Goal: Task Accomplishment & Management: Use online tool/utility

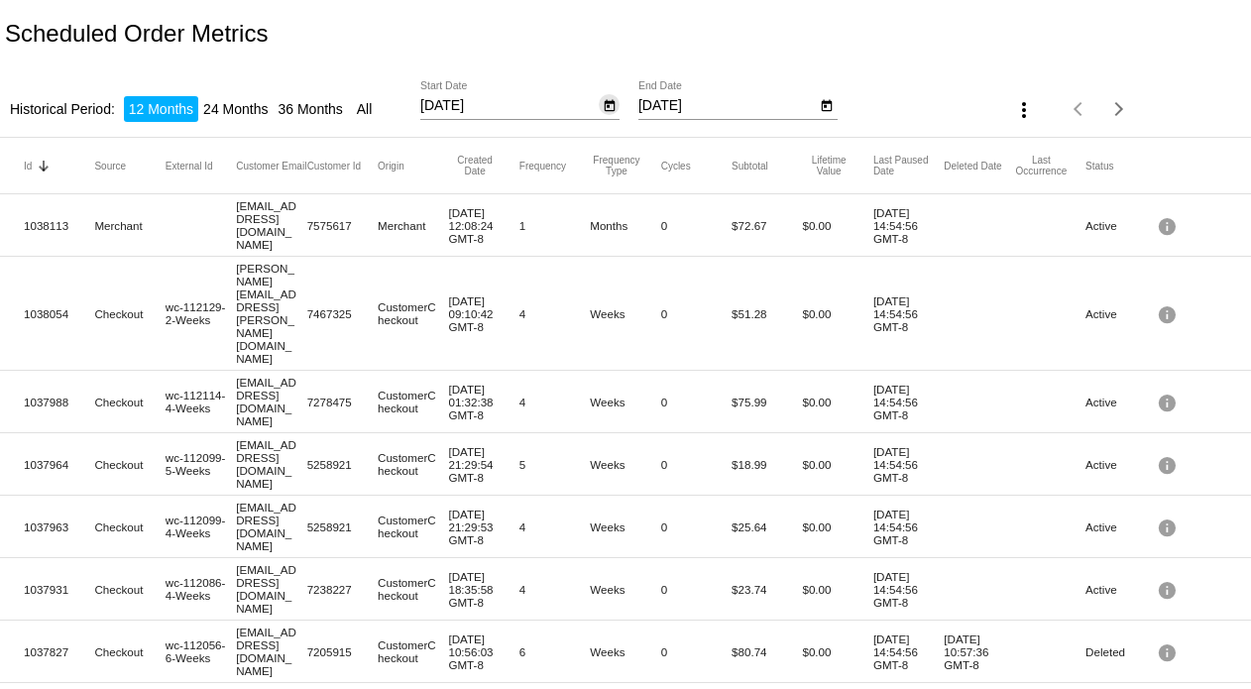
click at [607, 101] on icon "Open calendar" at bounding box center [609, 106] width 11 height 12
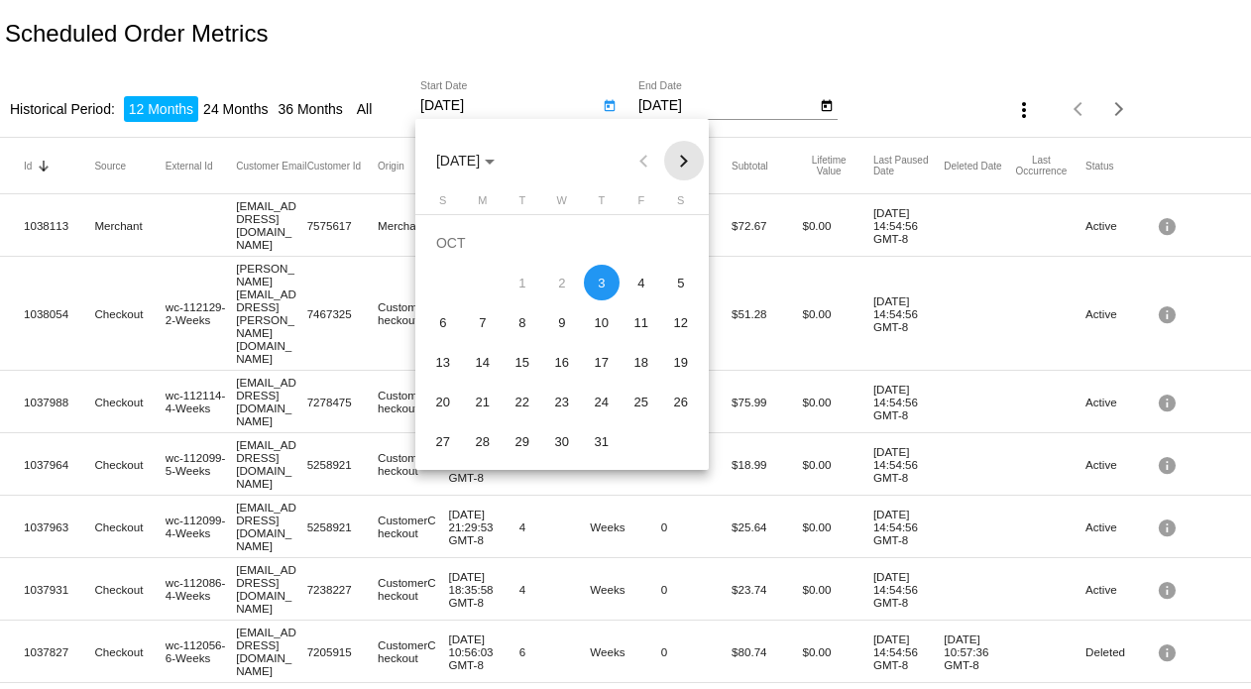
click at [686, 163] on button "Next month" at bounding box center [684, 161] width 40 height 40
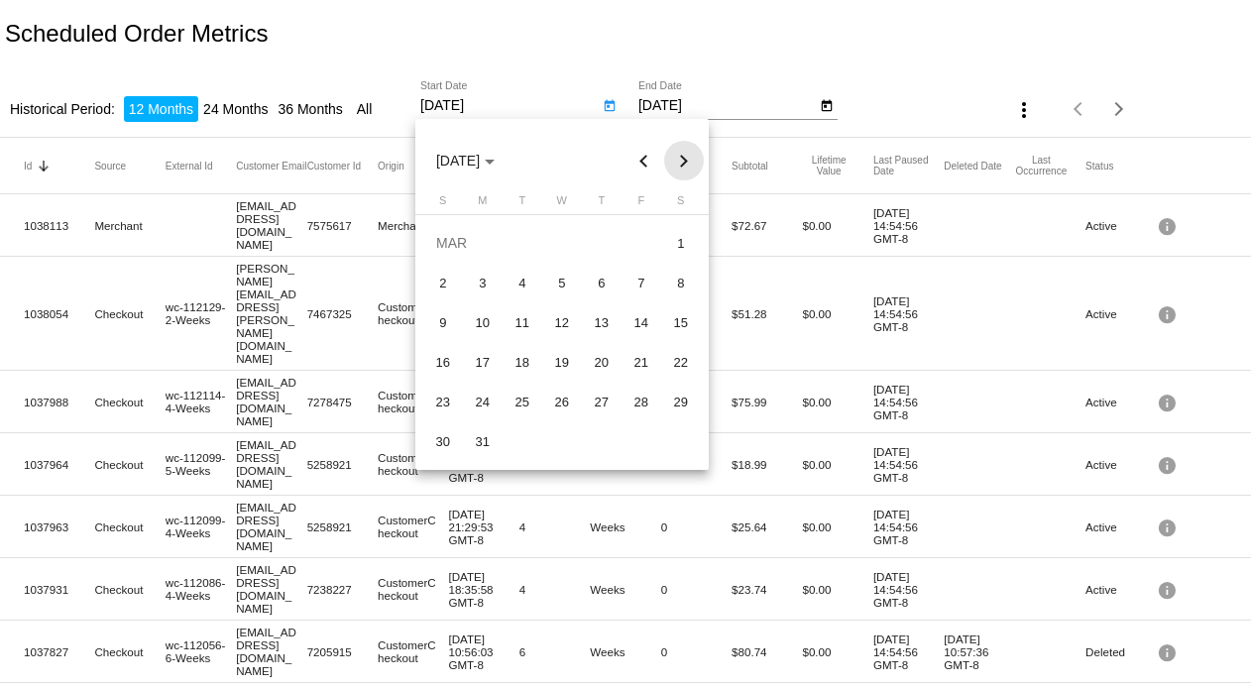
click at [686, 163] on button "Next month" at bounding box center [684, 161] width 40 height 40
click at [524, 278] on div "1" at bounding box center [523, 283] width 36 height 36
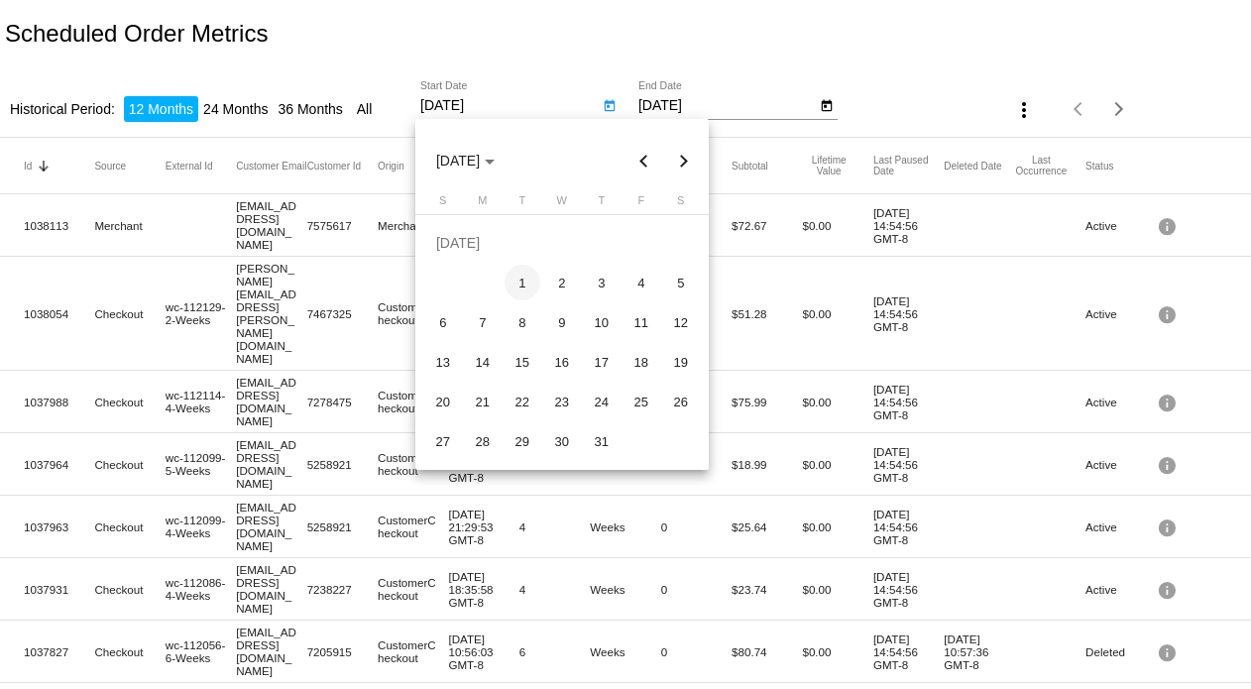
type input "7/1/2025"
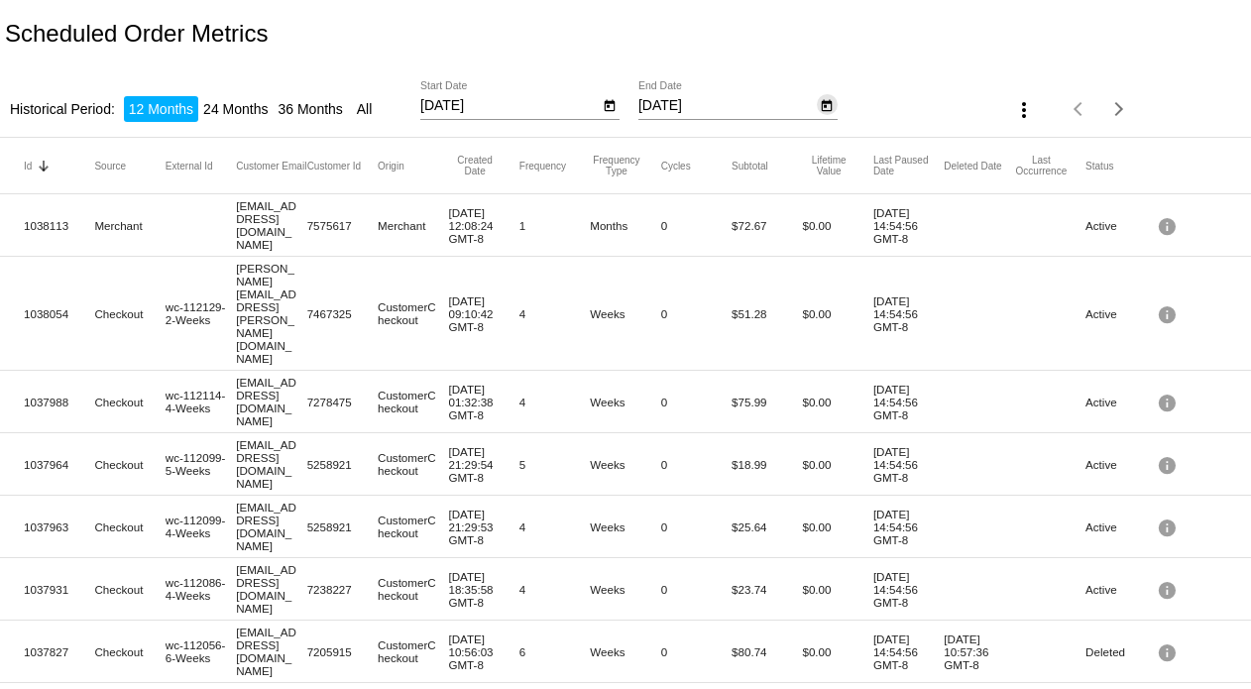
click at [822, 107] on icon "Open calendar" at bounding box center [827, 106] width 11 height 12
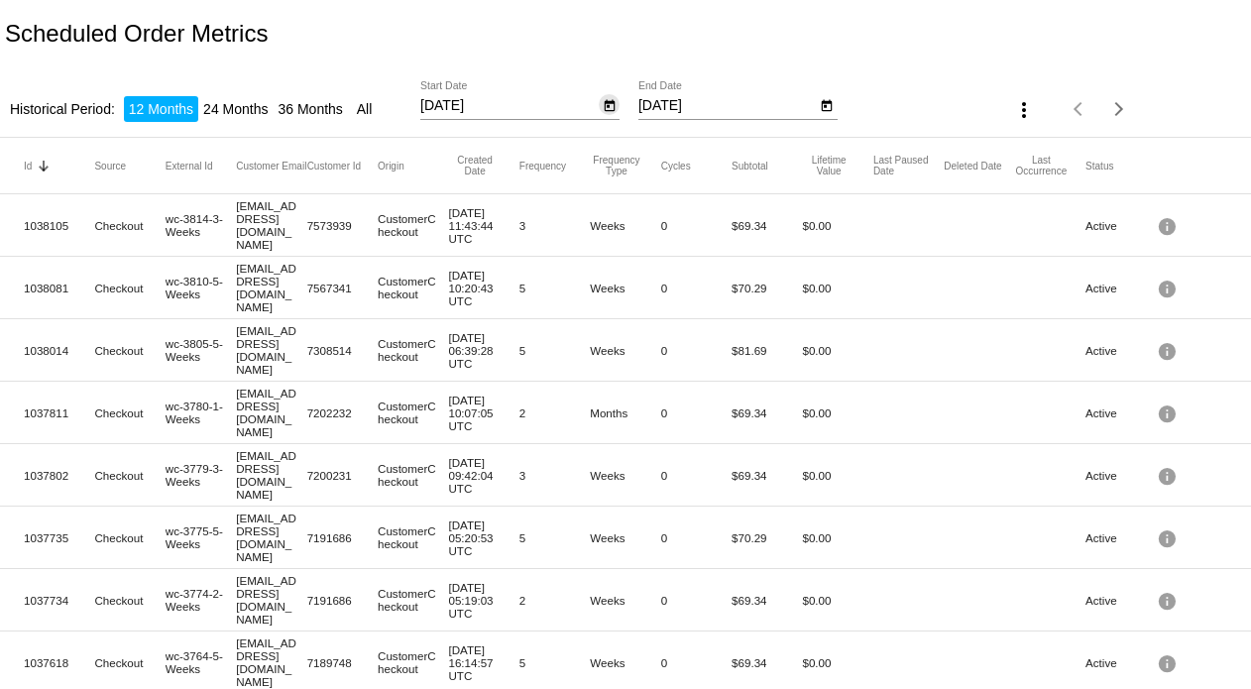
click at [606, 100] on icon "Open calendar" at bounding box center [609, 106] width 11 height 12
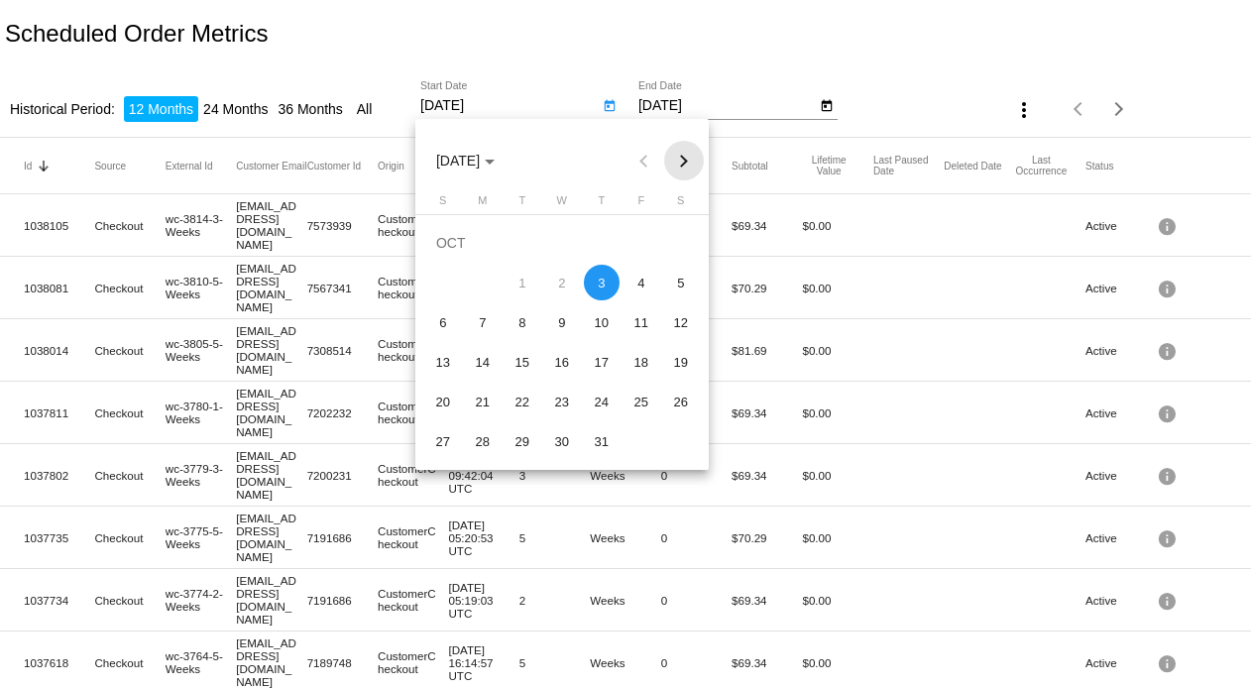
click at [684, 171] on button "Next month" at bounding box center [684, 161] width 40 height 40
click at [682, 155] on button "Next month" at bounding box center [684, 161] width 40 height 40
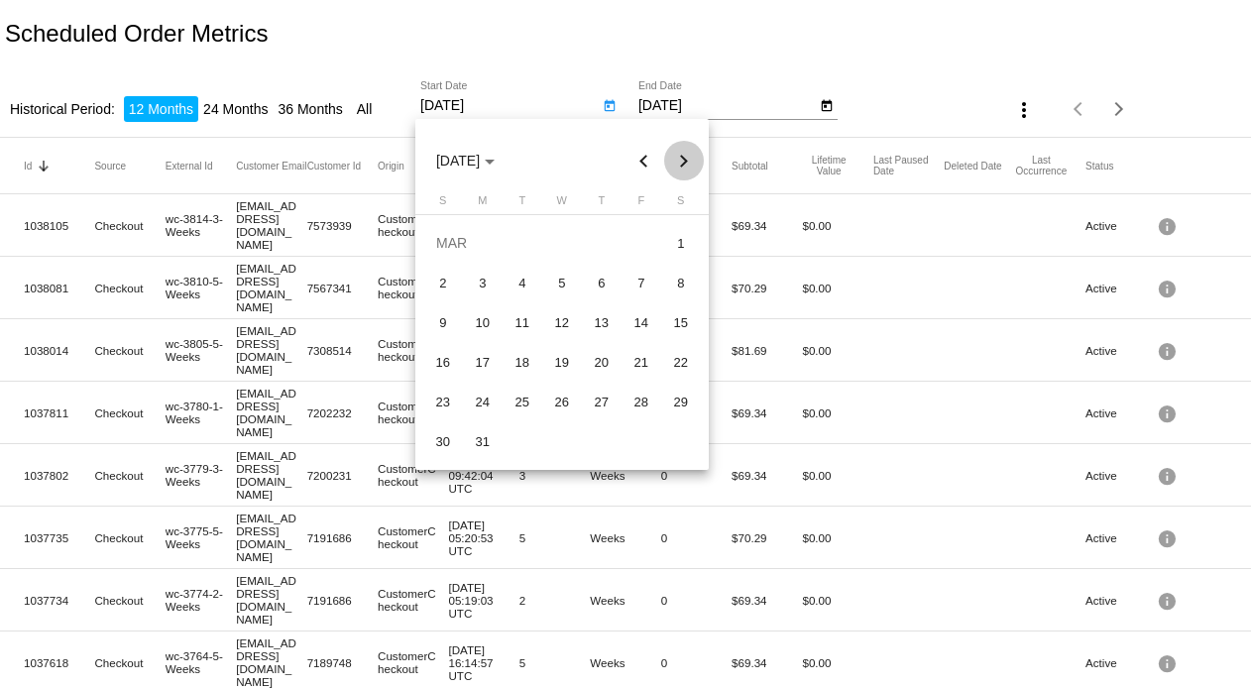
click at [682, 155] on button "Next month" at bounding box center [684, 161] width 40 height 40
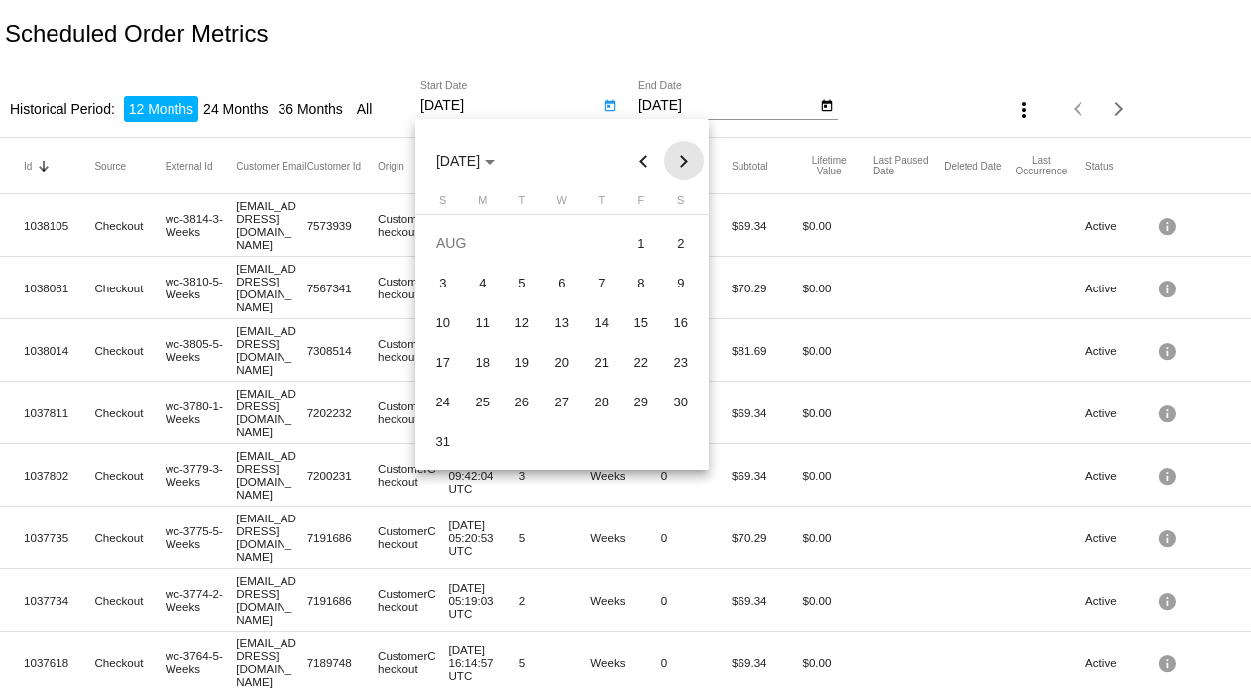
click at [688, 163] on button "Next month" at bounding box center [684, 161] width 40 height 40
click at [481, 277] on div "1" at bounding box center [483, 283] width 36 height 36
type input "[DATE]"
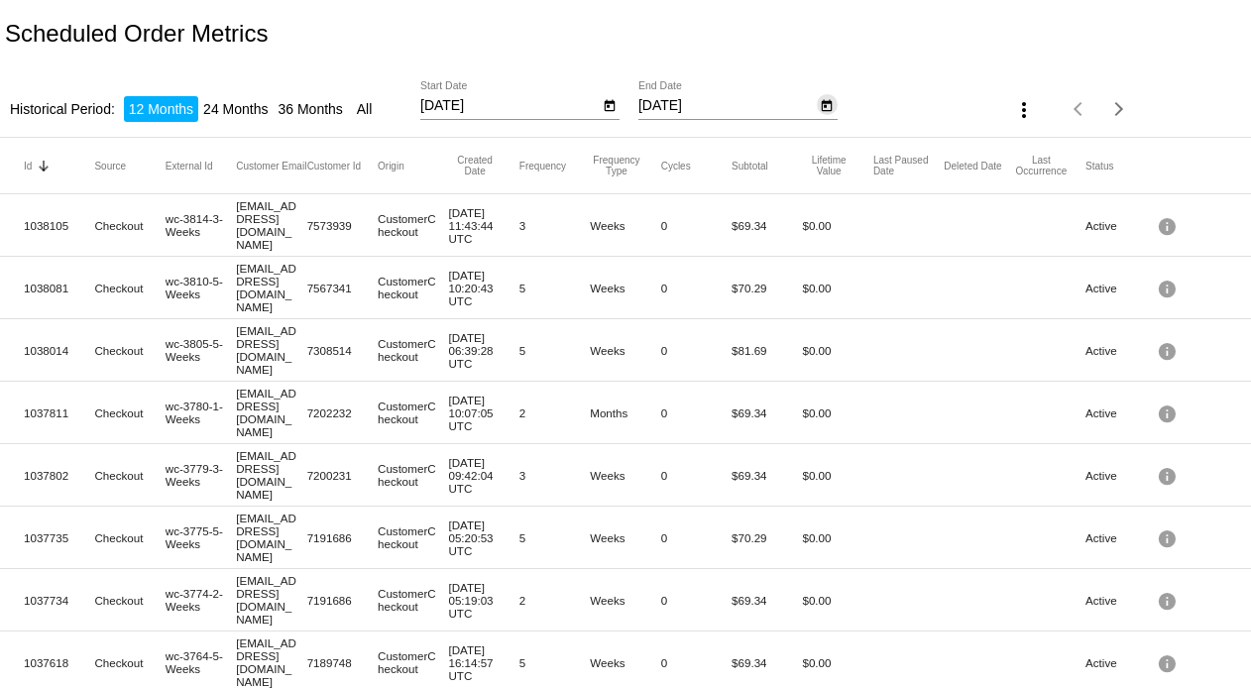
click at [820, 98] on icon "Open calendar" at bounding box center [827, 106] width 14 height 24
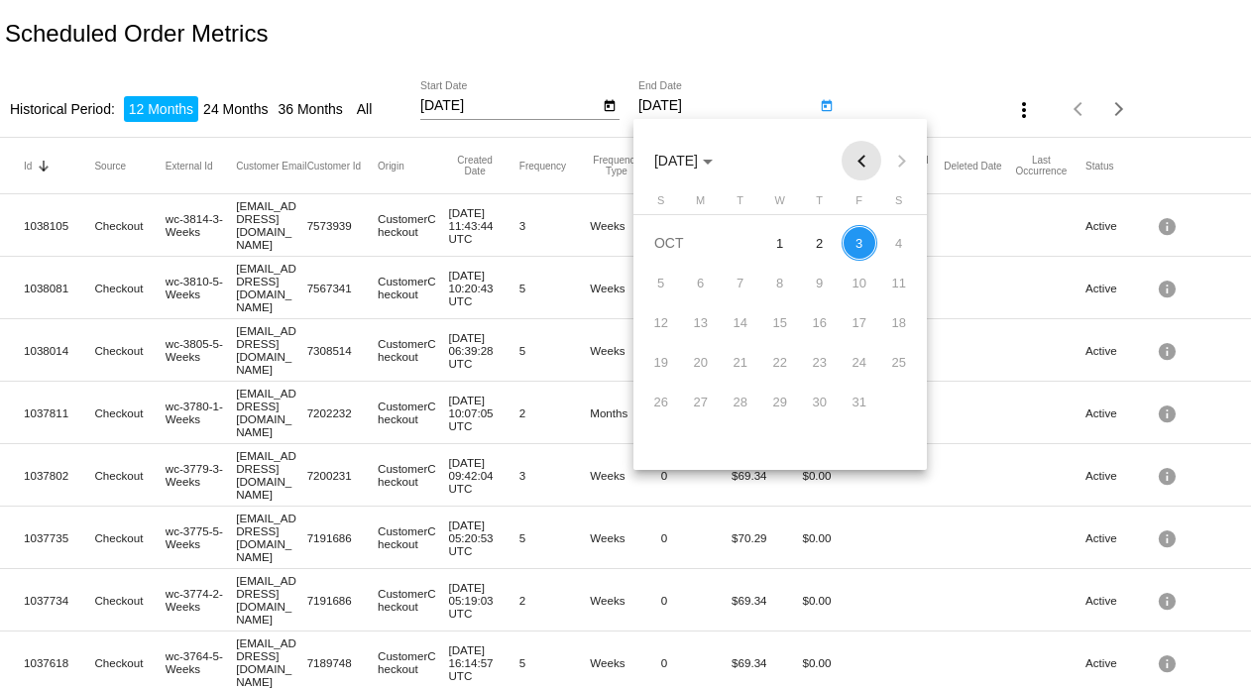
click at [869, 163] on button "Previous month" at bounding box center [862, 161] width 40 height 40
click at [740, 438] on div "30" at bounding box center [741, 441] width 36 height 36
type input "[DATE]"
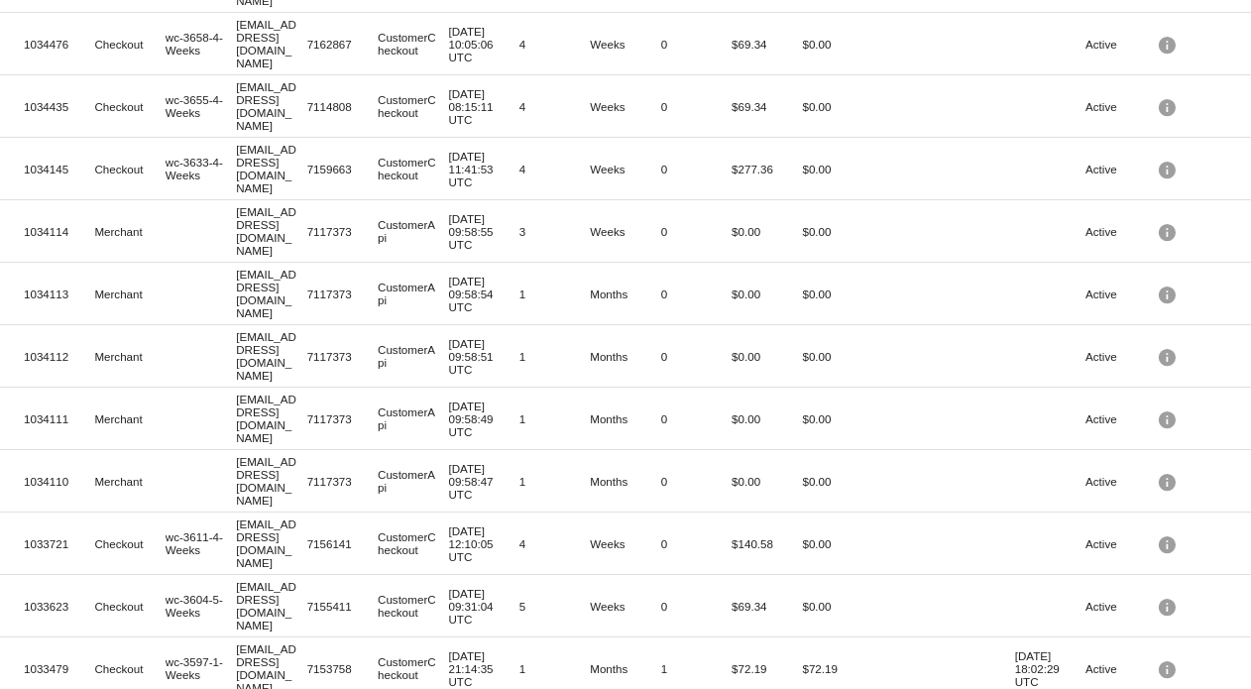
scroll to position [550, 0]
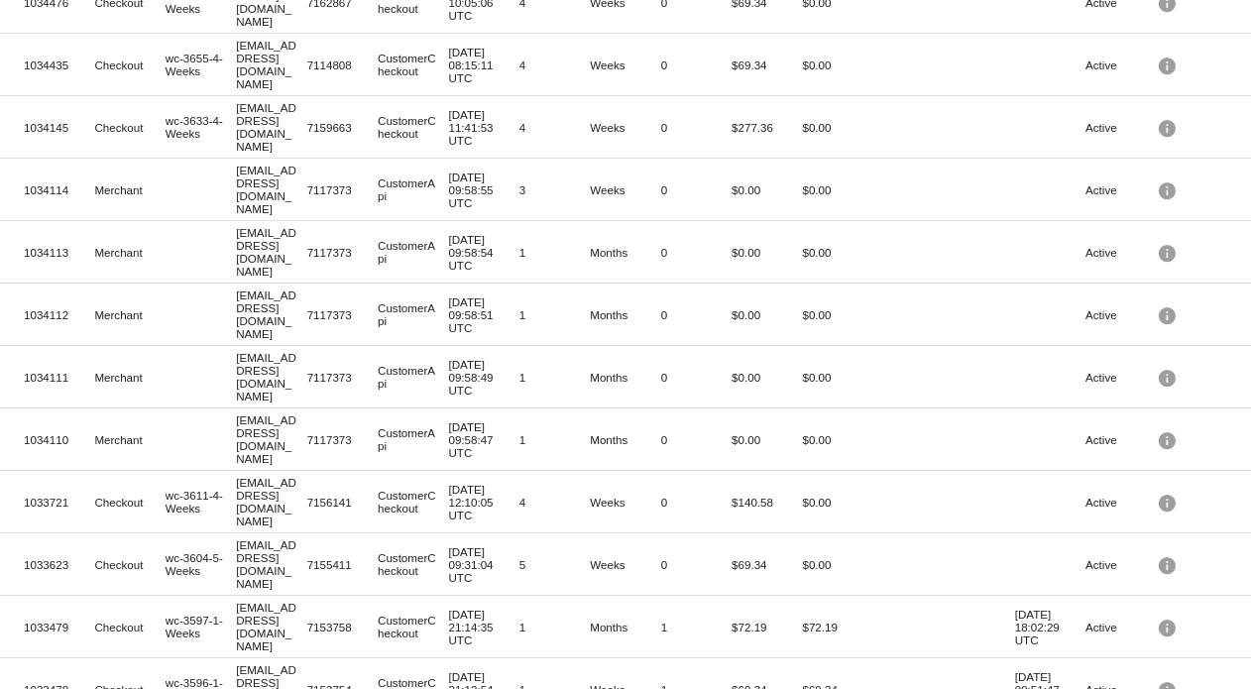
drag, startPoint x: 1105, startPoint y: 662, endPoint x: 1127, endPoint y: 668, distance: 22.6
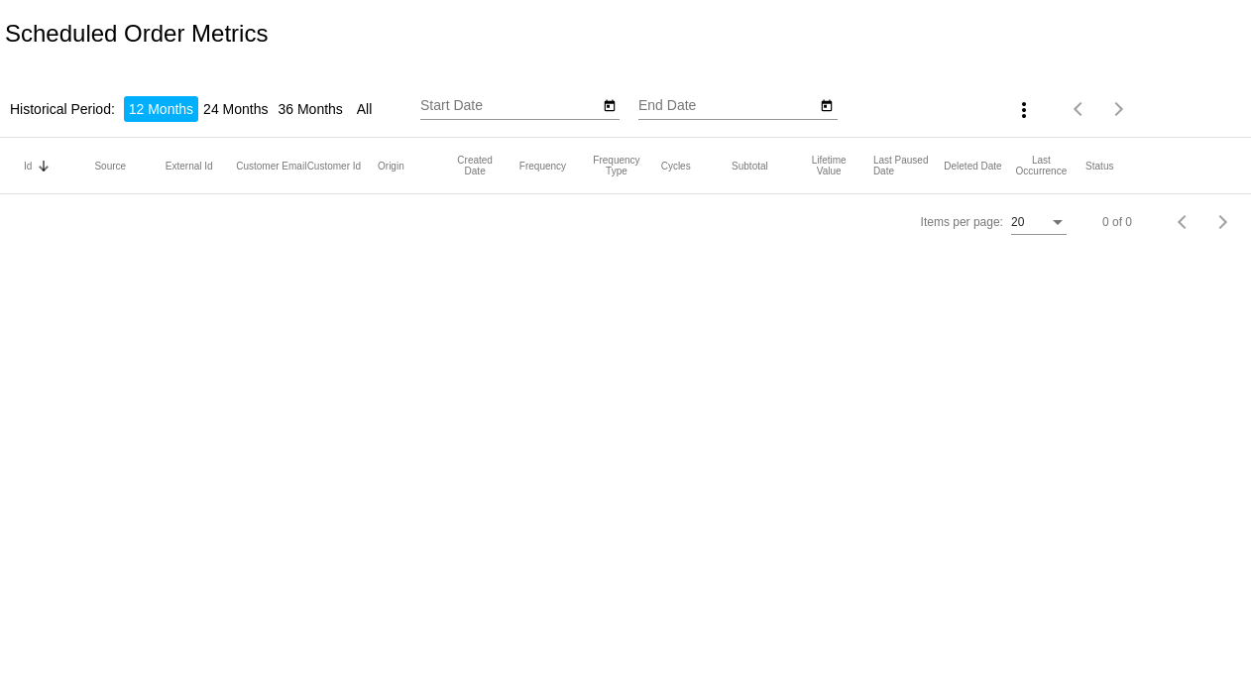
type input "[DATE]"
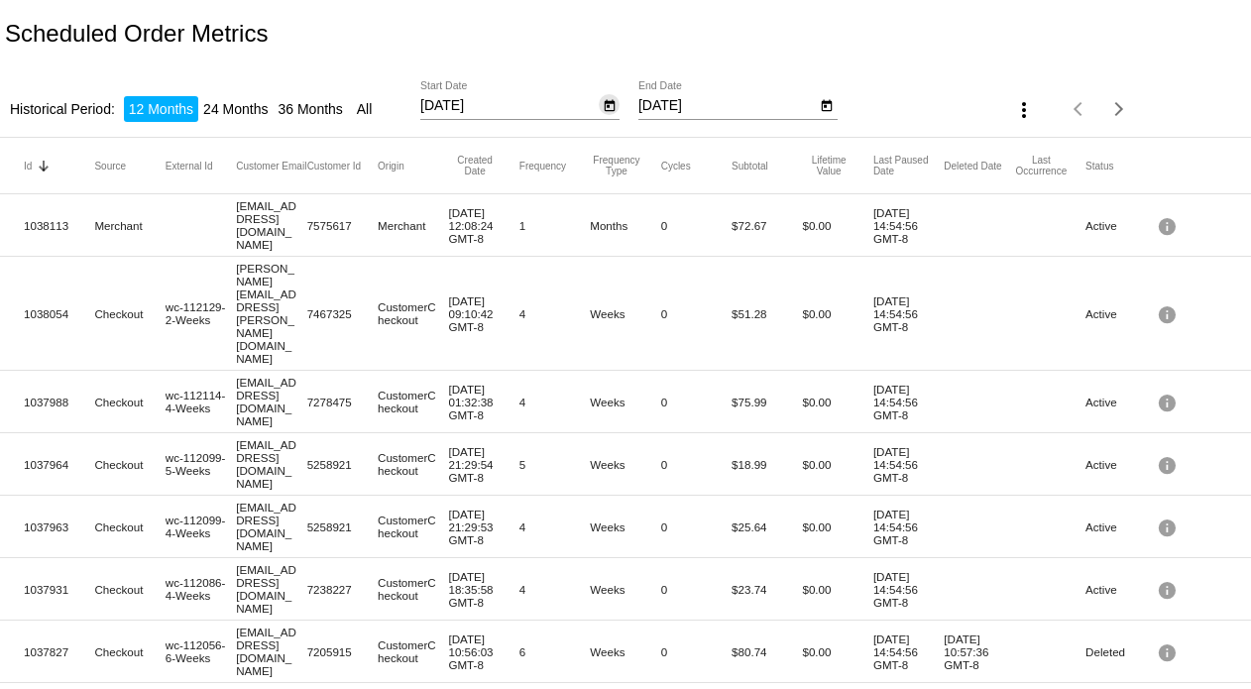
click at [606, 102] on icon "Open calendar" at bounding box center [609, 106] width 11 height 12
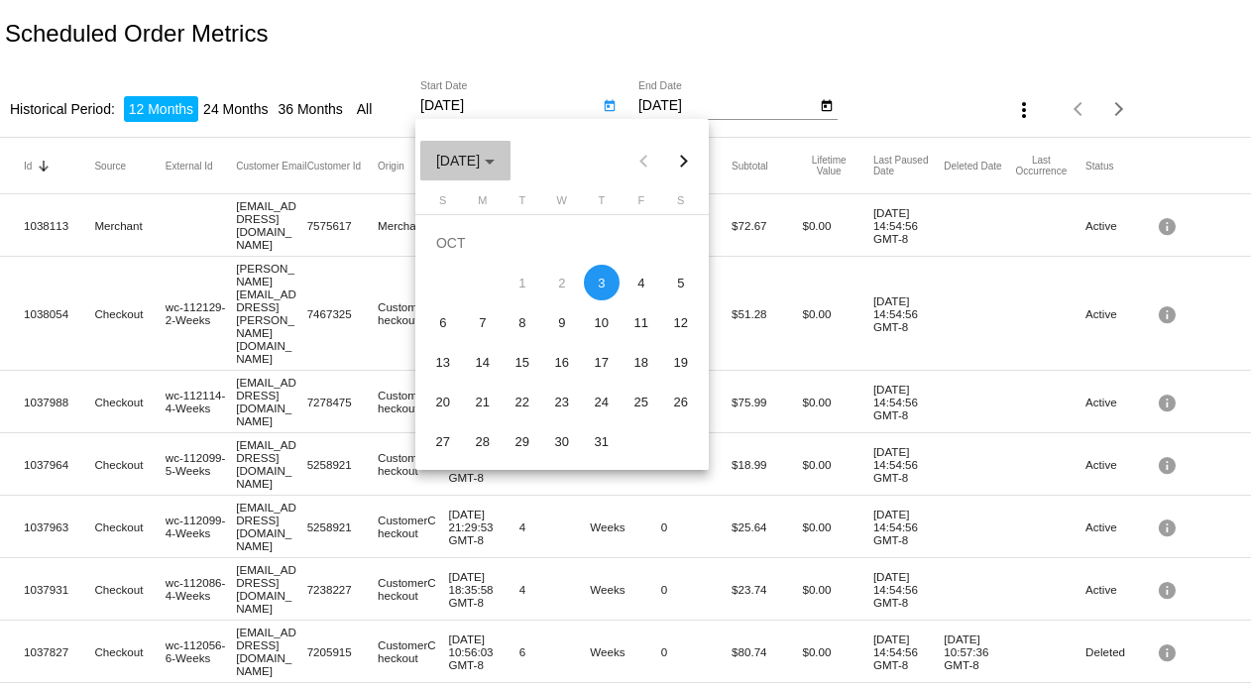
click at [511, 168] on button "[DATE]" at bounding box center [465, 161] width 90 height 40
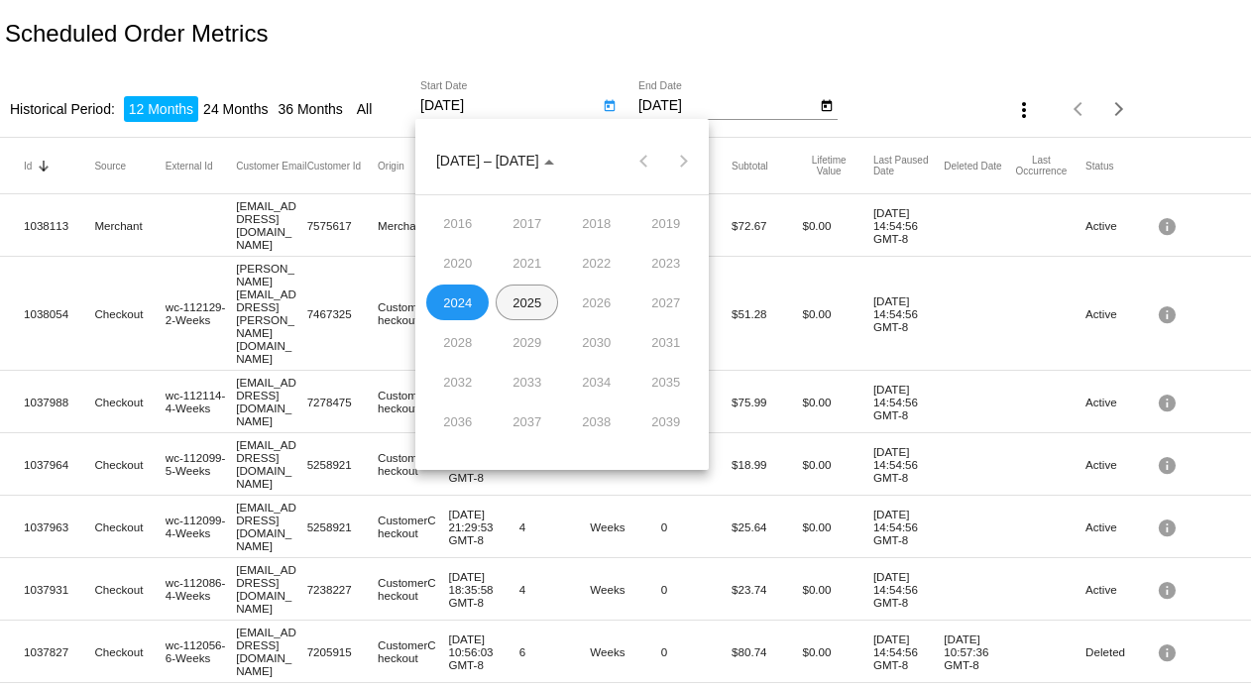
click at [523, 311] on div "2025" at bounding box center [527, 303] width 62 height 36
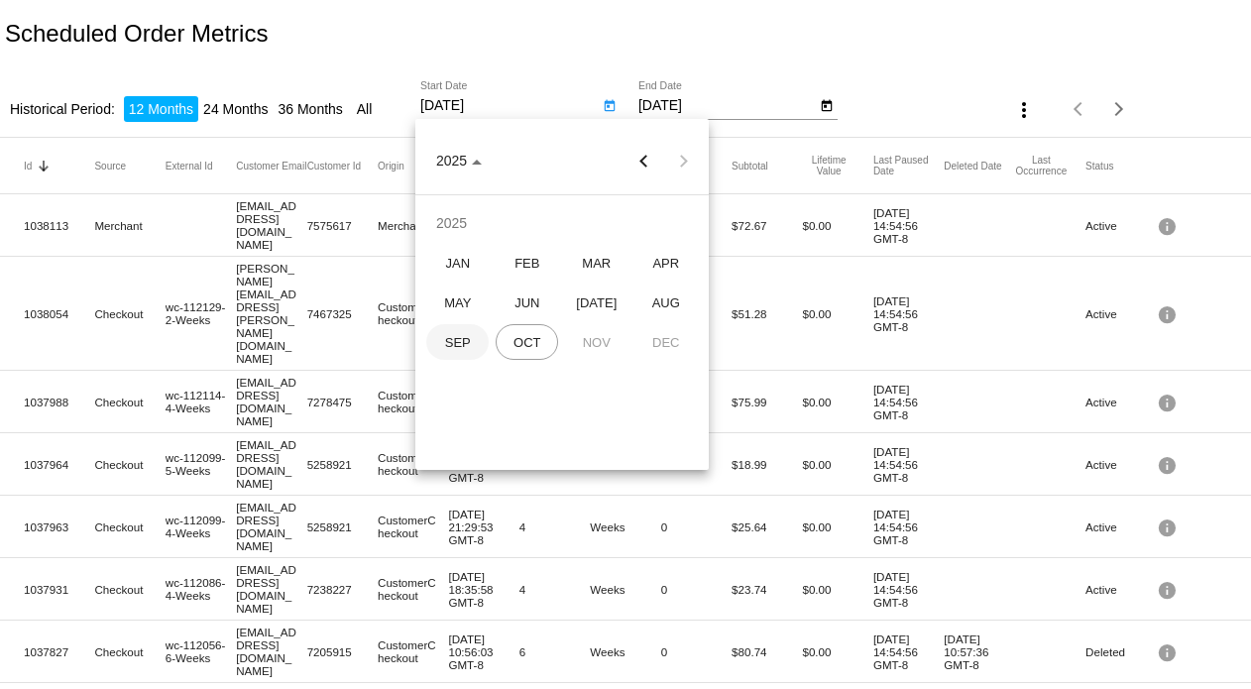
click at [449, 331] on div "SEP" at bounding box center [457, 342] width 62 height 36
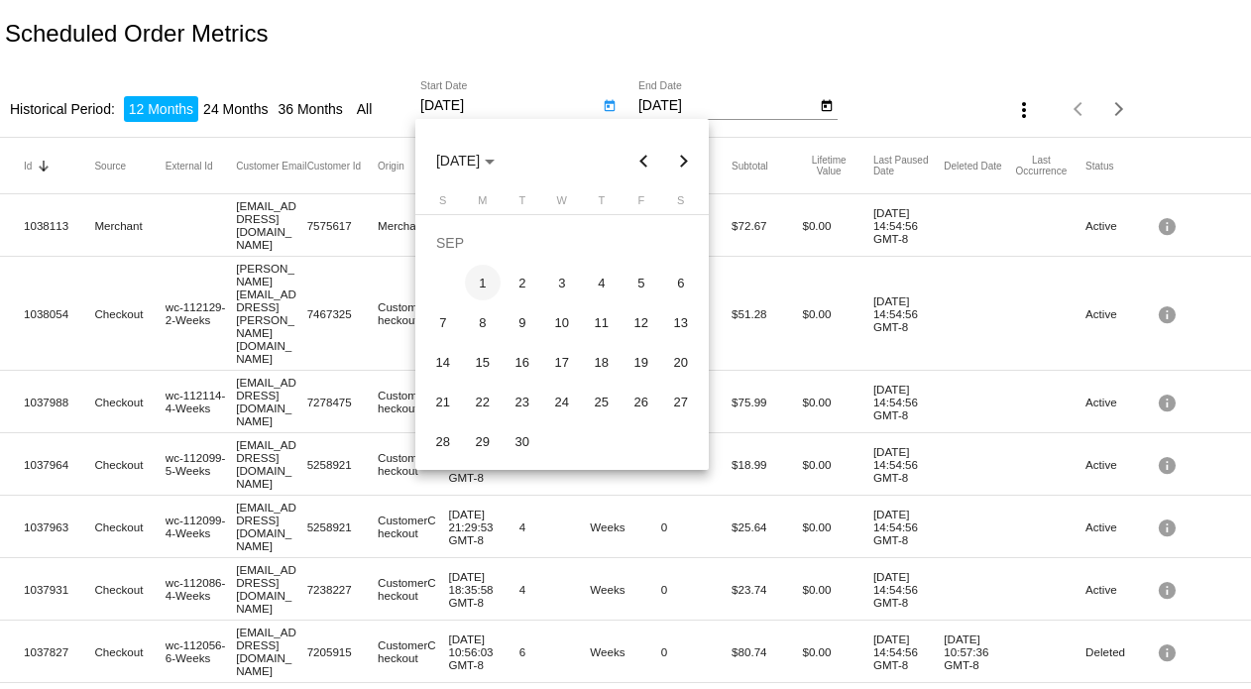
click at [471, 282] on div "1" at bounding box center [483, 283] width 36 height 36
type input "[DATE]"
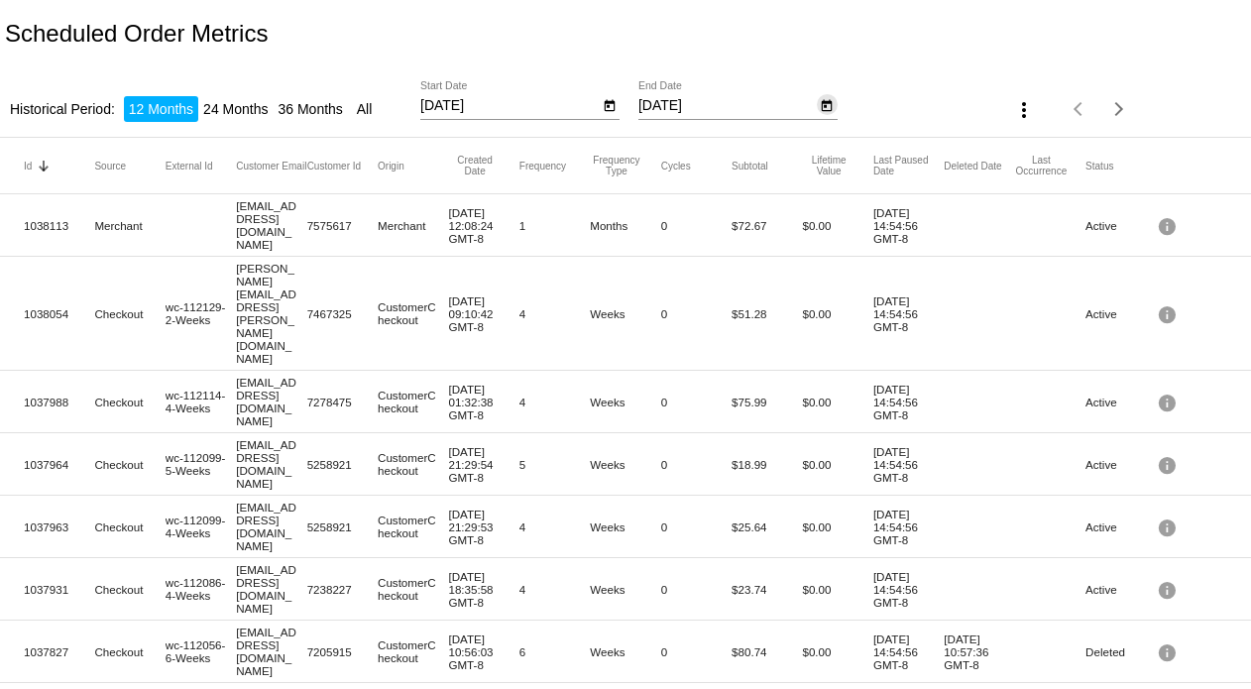
click at [827, 108] on icon "Open calendar" at bounding box center [827, 106] width 11 height 12
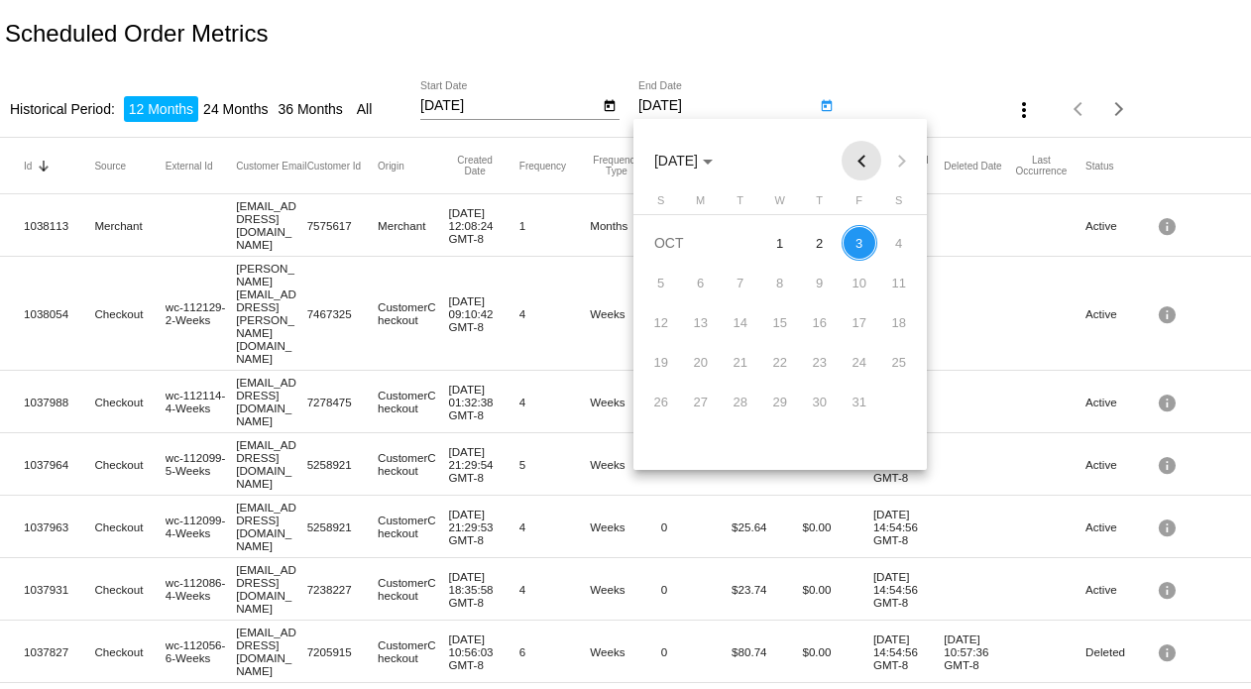
click at [853, 159] on button "Previous month" at bounding box center [862, 161] width 40 height 40
click at [735, 435] on div "30" at bounding box center [741, 441] width 36 height 36
type input "[DATE]"
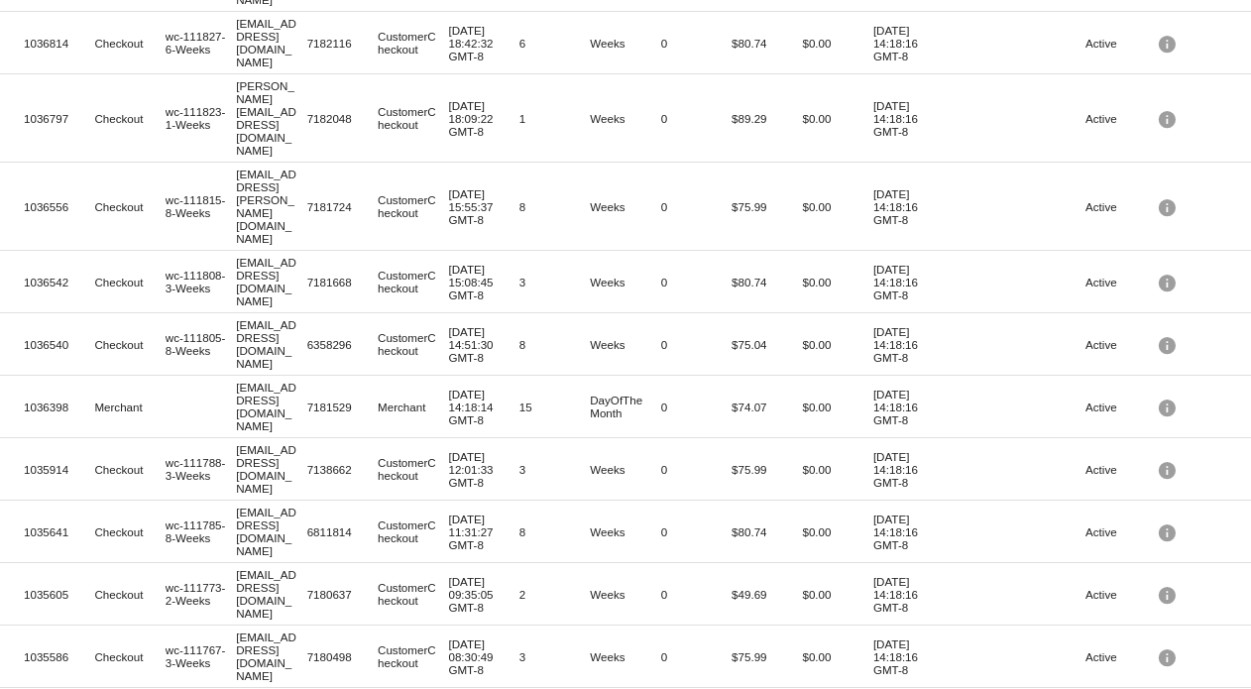
scroll to position [550, 0]
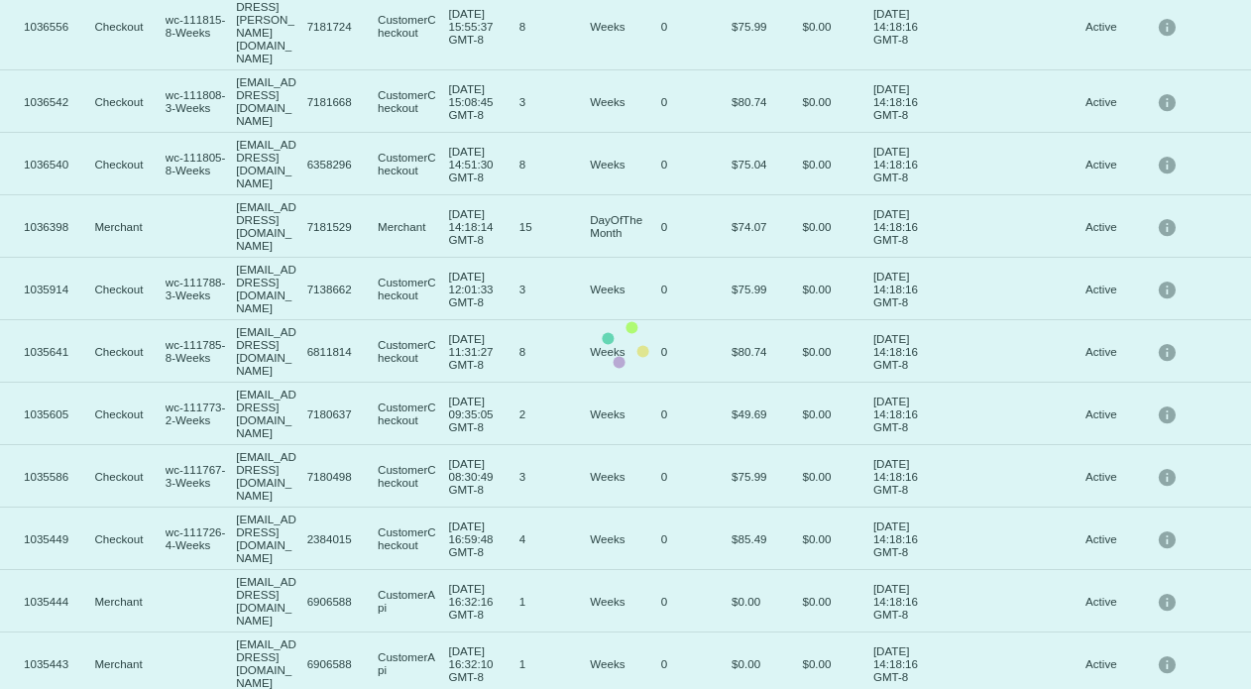
click at [1214, 661] on mat-table "Id Sorted by Id descending Source External Id Customer Email Customer Id Origin…" at bounding box center [625, 266] width 1251 height 1358
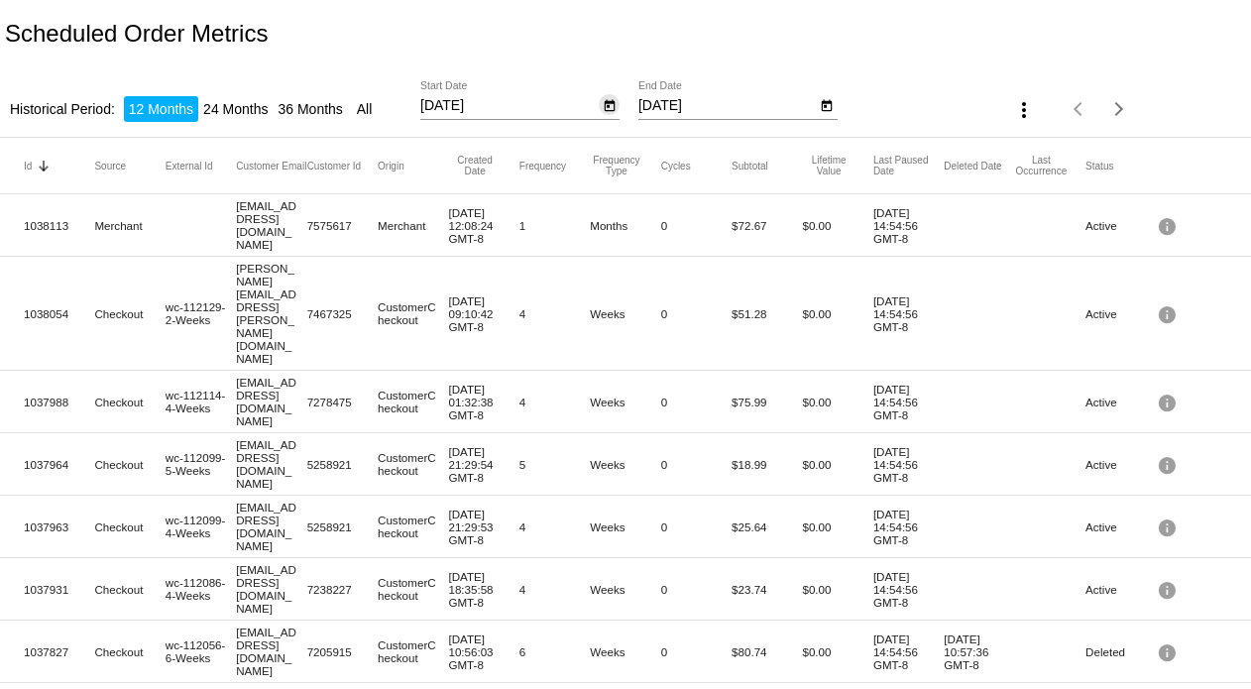
click at [603, 107] on icon "Open calendar" at bounding box center [610, 106] width 14 height 24
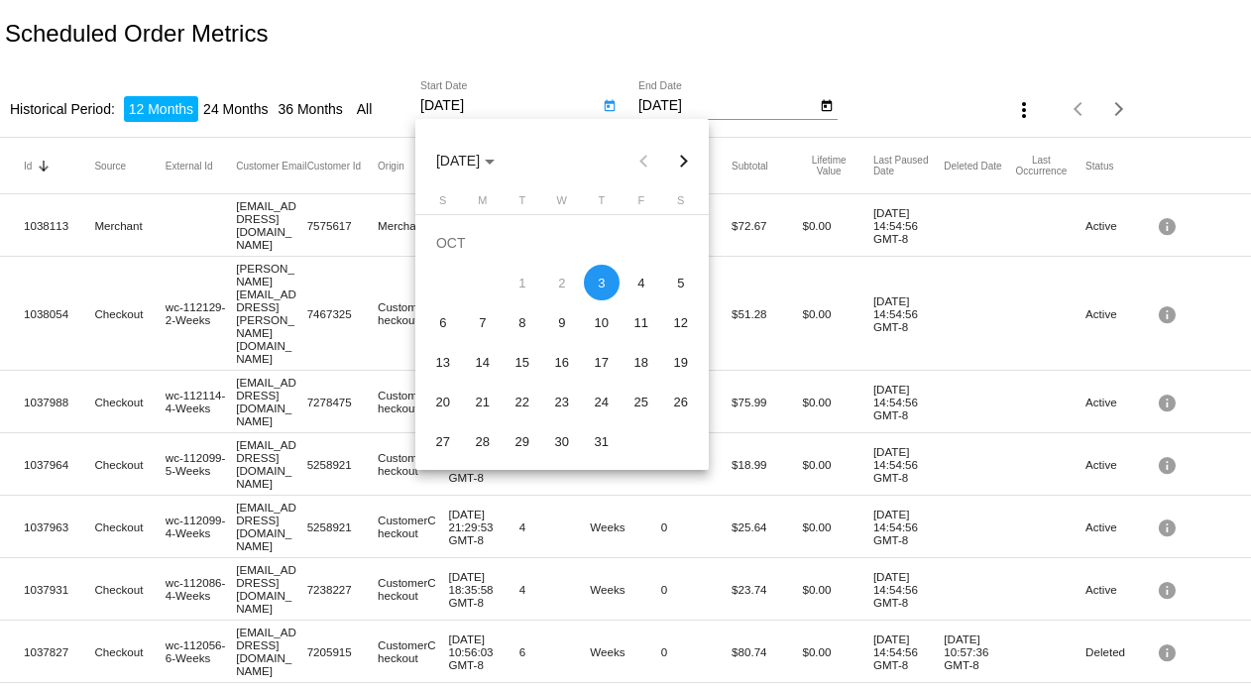
click at [680, 151] on button "Next month" at bounding box center [684, 161] width 40 height 40
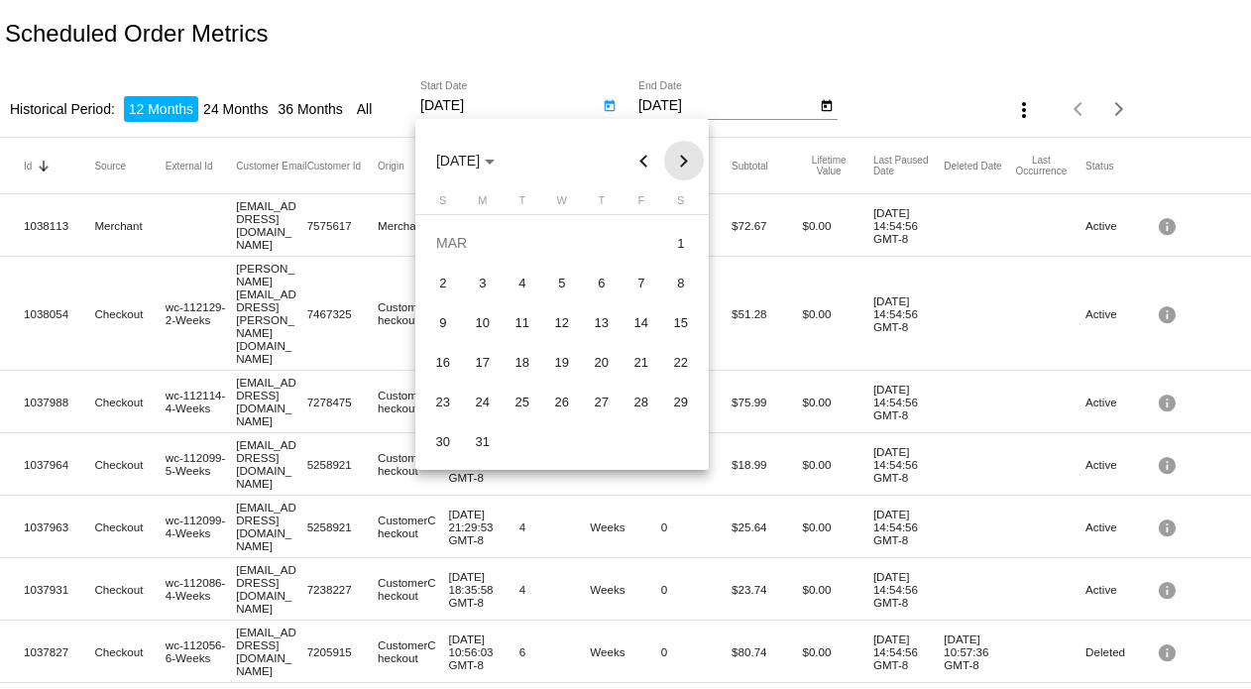
click at [680, 151] on button "Next month" at bounding box center [684, 161] width 40 height 40
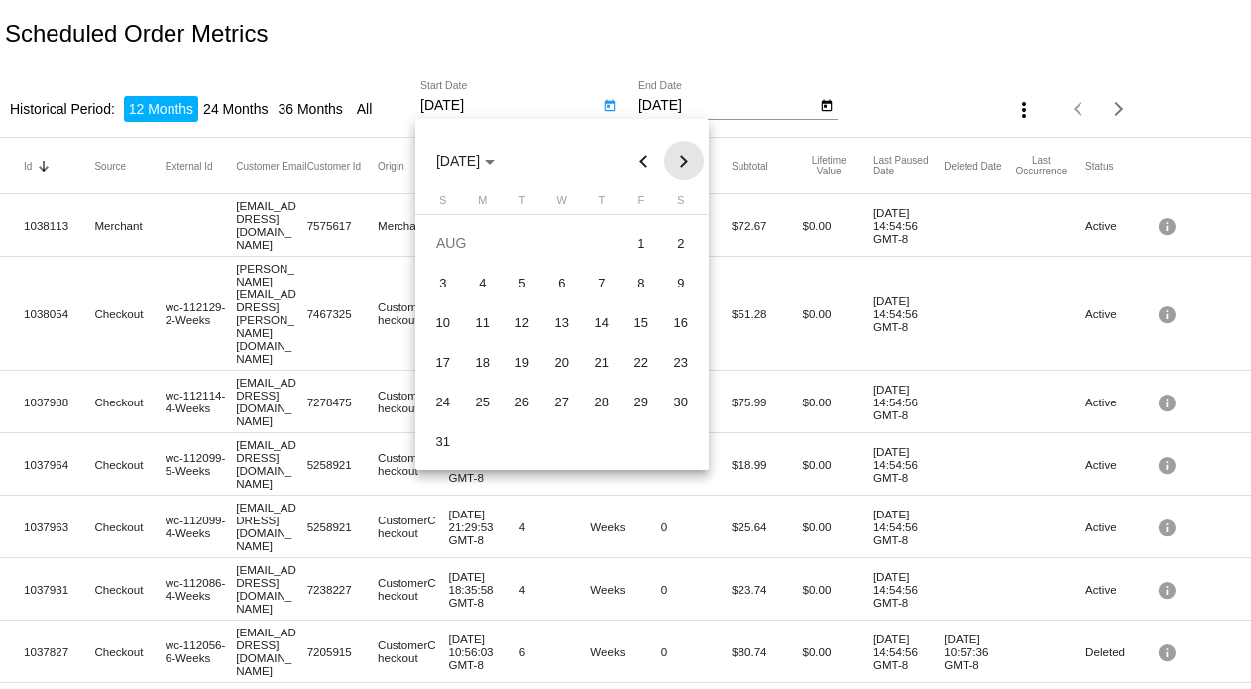
click at [680, 151] on button "Next month" at bounding box center [684, 161] width 40 height 40
drag, startPoint x: 680, startPoint y: 151, endPoint x: 488, endPoint y: 262, distance: 222.1
click at [521, 271] on mat-calendar "[DATE] S M T W T F S [DATE] 2 3 4 5 6 7 8 9 10 11 12 13 14 15 16 17 18 19 20 21…" at bounding box center [563, 294] width 294 height 351
click at [484, 275] on div "1" at bounding box center [483, 283] width 36 height 36
type input "[DATE]"
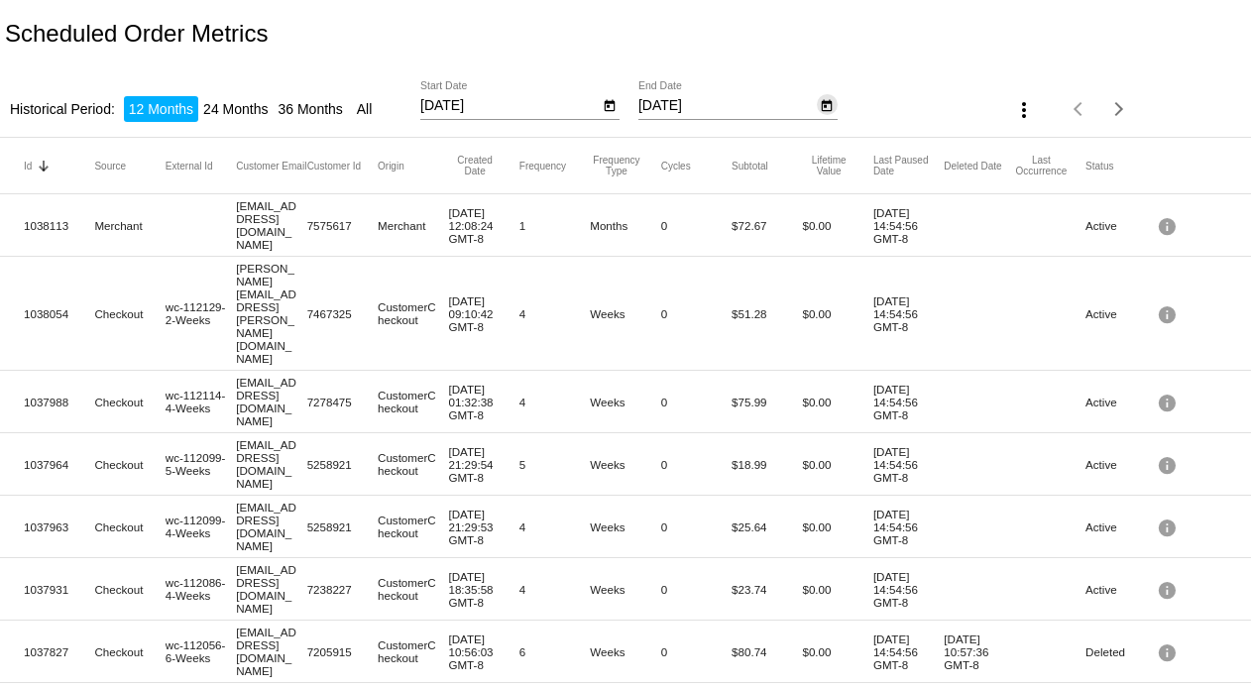
click at [825, 103] on icon "Open calendar" at bounding box center [827, 106] width 11 height 12
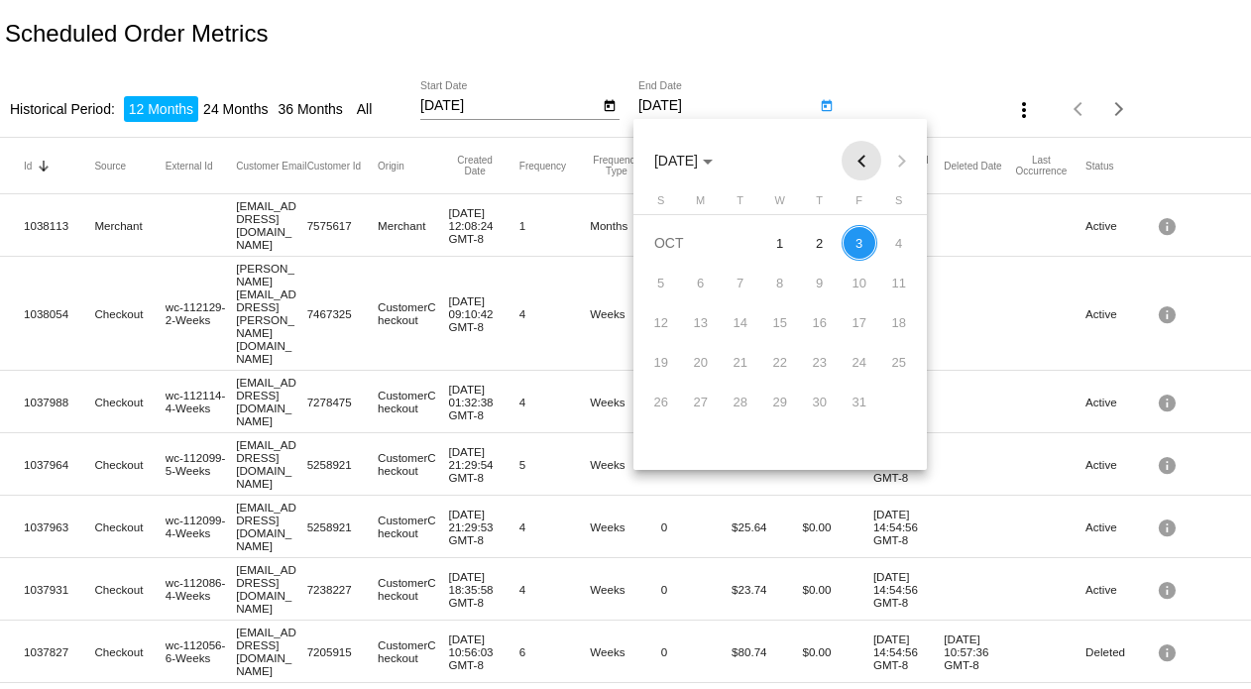
click at [864, 155] on button "Previous month" at bounding box center [862, 161] width 40 height 40
click at [736, 439] on div "30" at bounding box center [741, 441] width 36 height 36
type input "[DATE]"
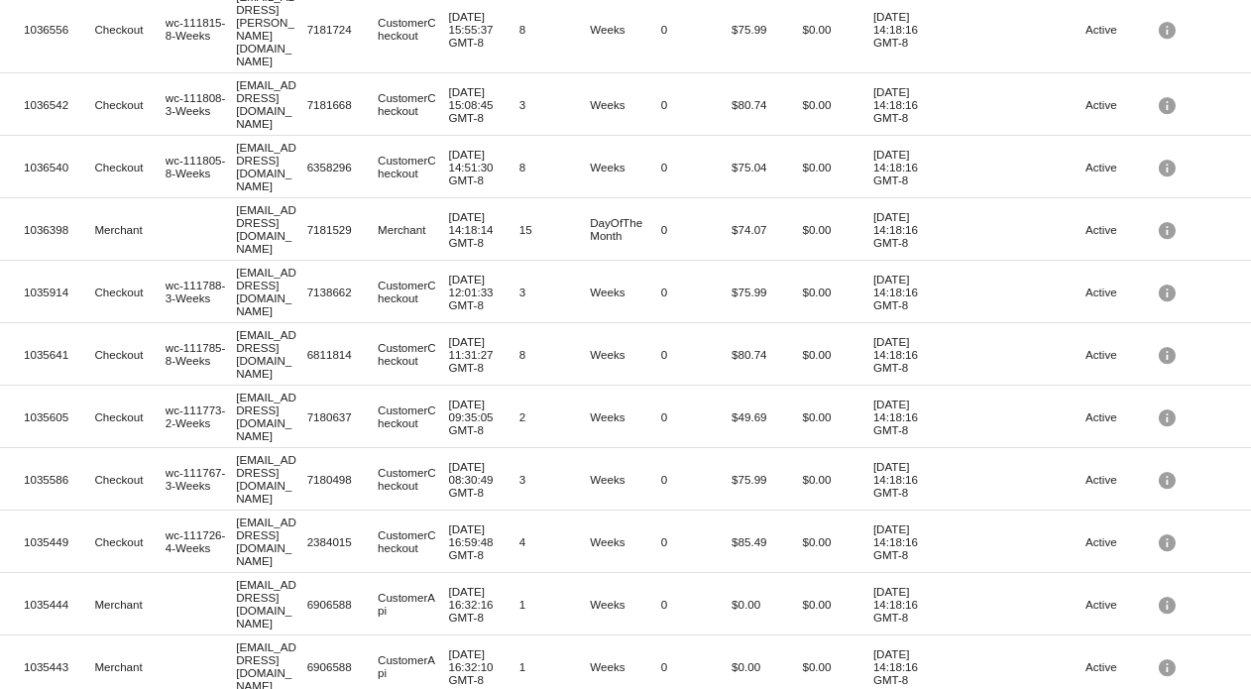
scroll to position [550, 0]
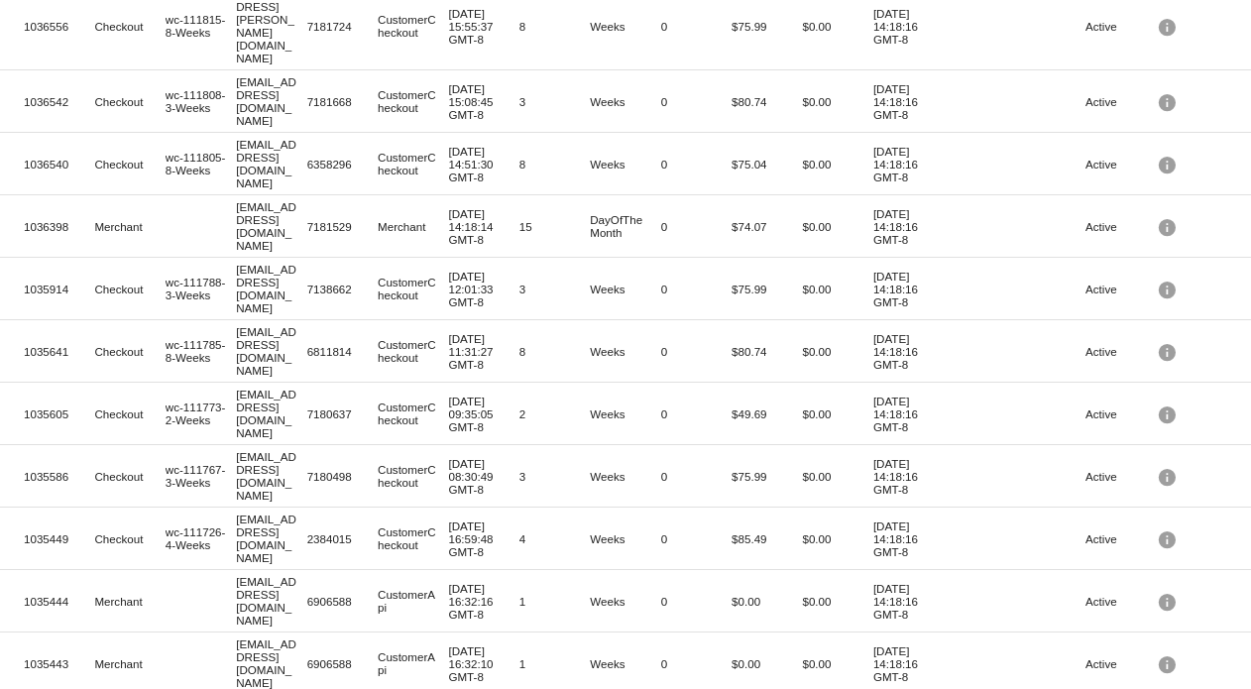
click at [1201, 666] on app-dashboard-scheduled-orders-subscriber-metrics-report "Scheduled Order Metrics Historical Period: 12 Months 24 Months 36 Months All [D…" at bounding box center [625, 225] width 1251 height 1551
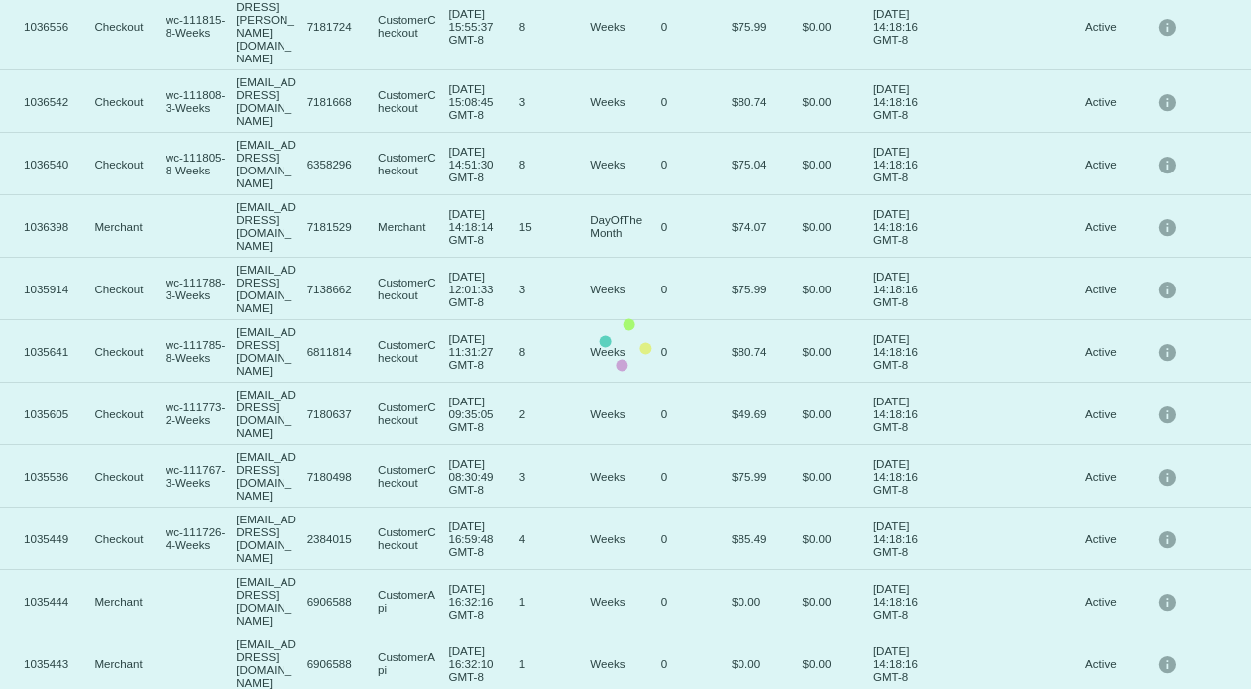
click at [1201, 666] on mat-table "Id Sorted by Id descending Source External Id Customer Email Customer Id Origin…" at bounding box center [625, 266] width 1251 height 1358
click at [1213, 662] on body "Scheduled Order Metrics Historical Period: 12 Months 24 Months 36 Months All [D…" at bounding box center [625, 344] width 1251 height 689
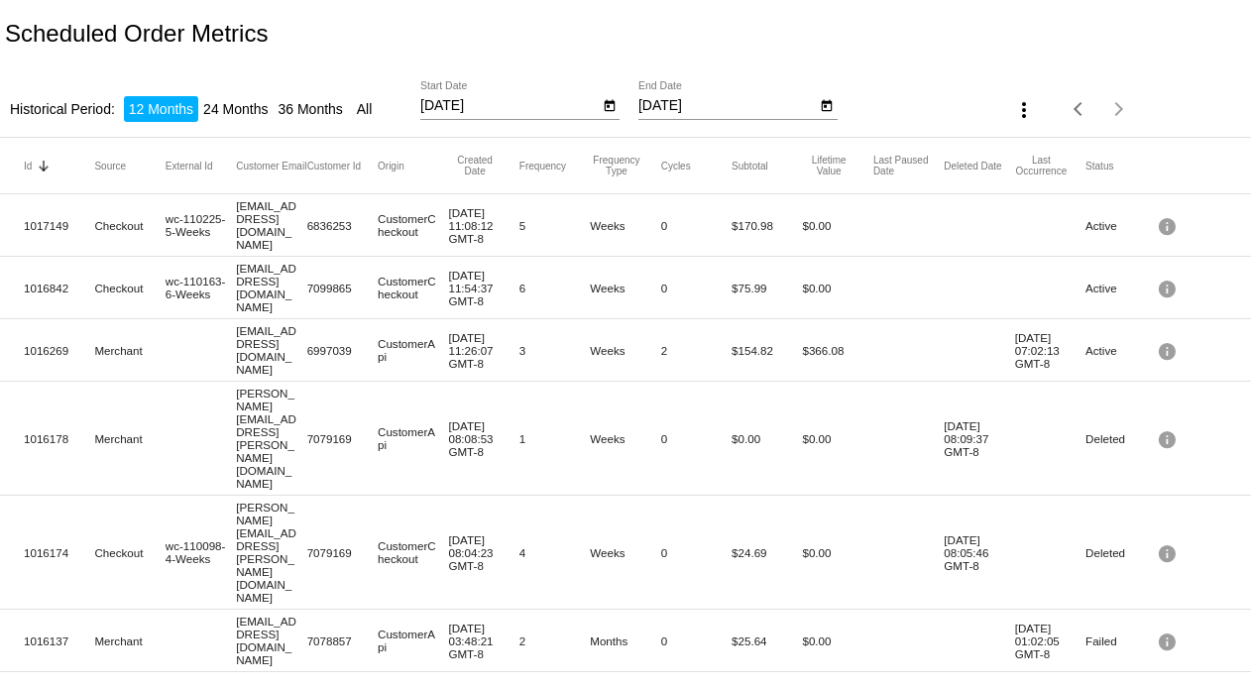
drag, startPoint x: 1138, startPoint y: 468, endPoint x: 13, endPoint y: 189, distance: 1159.5
click at [13, 189] on mat-table "Id Sorted by Id descending Source External Id Customer Email Customer Id Origin…" at bounding box center [625, 405] width 1251 height 535
click at [1019, 106] on mat-icon "more_vert" at bounding box center [1025, 110] width 24 height 24
click at [1199, 40] on div at bounding box center [625, 344] width 1251 height 689
click at [1013, 111] on mat-icon "more_vert" at bounding box center [1025, 110] width 24 height 24
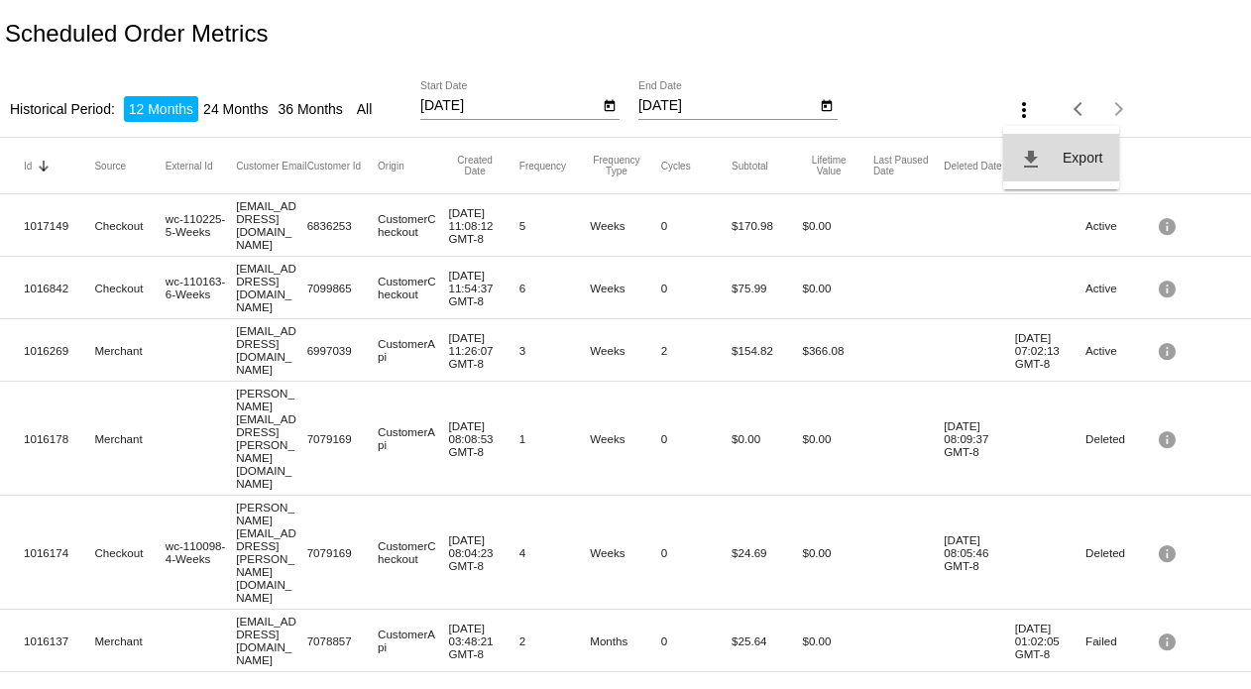
click at [1083, 151] on span "Export" at bounding box center [1083, 158] width 40 height 16
